Goal: Information Seeking & Learning: Learn about a topic

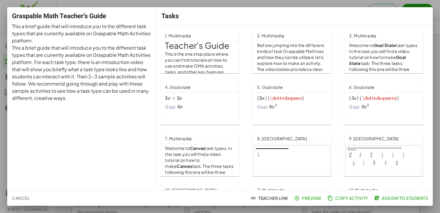
click at [27, 200] on span "Cancel" at bounding box center [21, 197] width 18 height 5
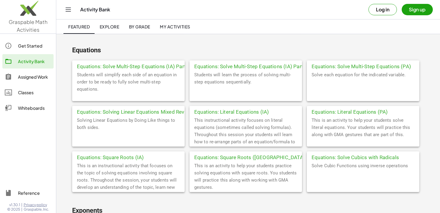
scroll to position [373, 0]
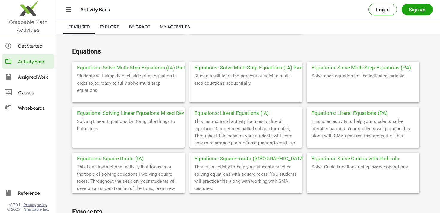
click at [137, 113] on div "Equations: Solving Linear Equations Mixed Review" at bounding box center [128, 112] width 112 height 11
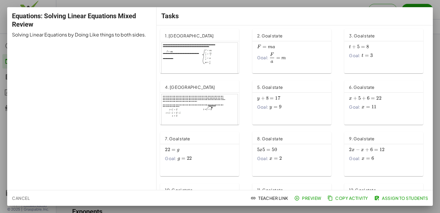
click at [17, 198] on span "Cancel" at bounding box center [21, 197] width 18 height 5
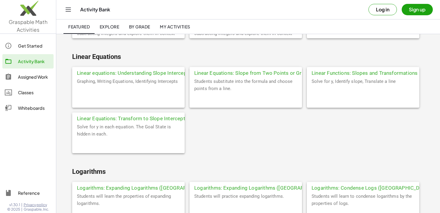
scroll to position [1193, 0]
click at [361, 77] on div "Linear Functions: Slopes and Transformations" at bounding box center [363, 72] width 112 height 11
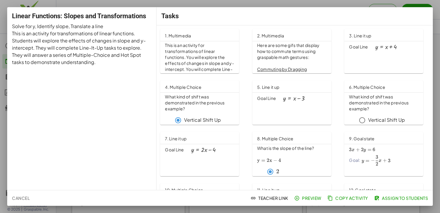
click at [23, 194] on button "Cancel" at bounding box center [21, 198] width 22 height 11
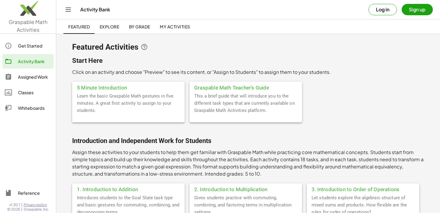
scroll to position [1193, 0]
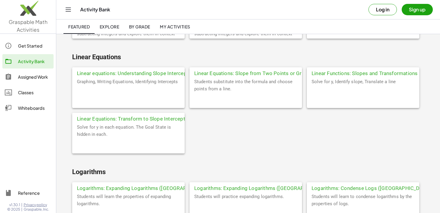
click at [143, 130] on div "Solve for y in each equation. The Goal State is hidden in each." at bounding box center [128, 139] width 112 height 30
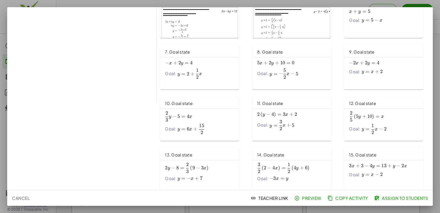
scroll to position [86, 0]
